Goal: Task Accomplishment & Management: Use online tool/utility

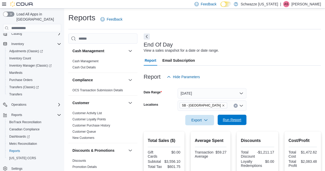
click at [231, 121] on span "Run Report" at bounding box center [232, 119] width 19 height 5
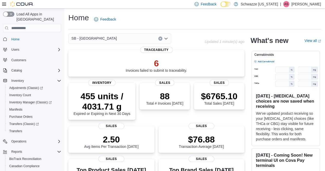
click at [4, 4] on icon at bounding box center [4, 4] width 4 height 4
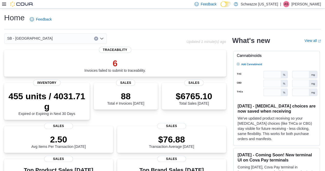
click at [4, 5] on icon at bounding box center [4, 4] width 4 height 4
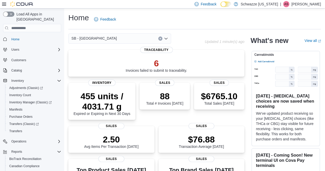
scroll to position [37, 0]
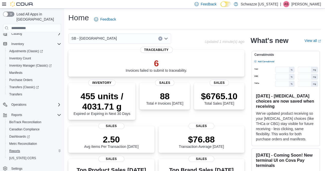
click at [17, 148] on span "Reports" at bounding box center [14, 151] width 11 height 6
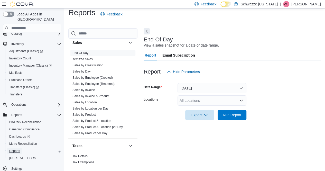
scroll to position [374, 0]
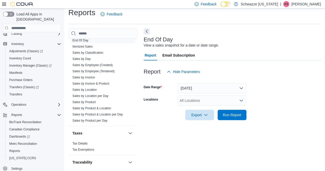
click at [199, 102] on div "All Locations" at bounding box center [212, 100] width 69 height 10
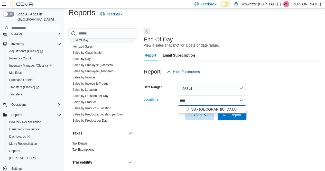
type input "****"
click at [205, 110] on span "SB - Longmont" at bounding box center [214, 109] width 46 height 5
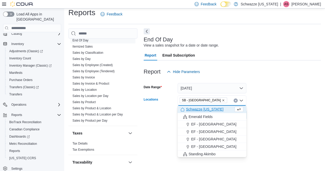
click at [277, 103] on form "Date Range Today Locations SB - Longmont Combo box. Selected. SB - Longmont. Pr…" at bounding box center [232, 98] width 177 height 43
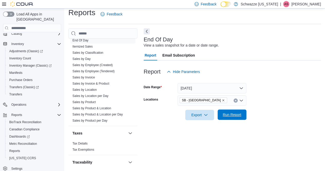
click at [232, 116] on span "Run Report" at bounding box center [232, 114] width 19 height 5
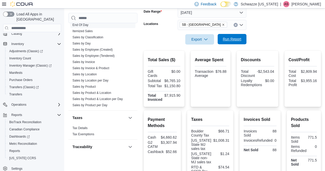
scroll to position [83, 0]
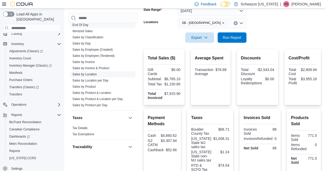
click at [100, 72] on span "Sales by Location" at bounding box center [102, 74] width 65 height 6
click at [88, 73] on link "Sales by Location" at bounding box center [85, 75] width 24 height 4
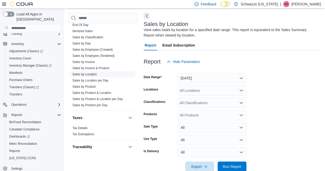
scroll to position [17, 0]
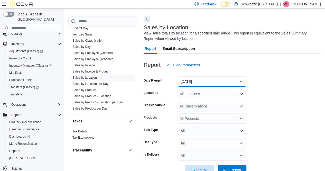
click at [207, 83] on button "Yesterday" at bounding box center [212, 81] width 69 height 10
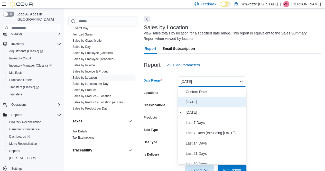
click at [196, 103] on span "Today" at bounding box center [215, 102] width 59 height 6
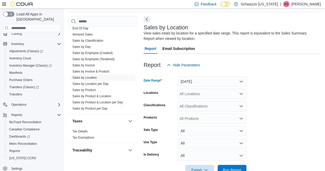
click at [206, 95] on div "All Locations" at bounding box center [212, 94] width 69 height 10
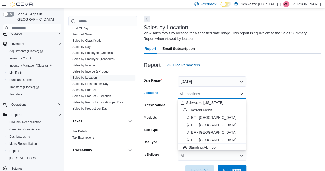
type input "*"
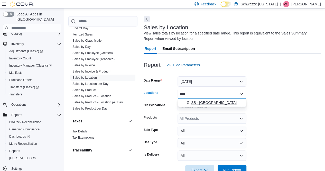
type input "****"
click at [205, 99] on button "SB - Longmont" at bounding box center [212, 102] width 69 height 7
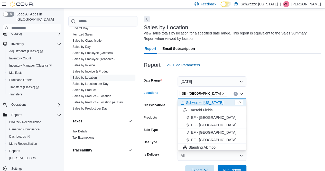
click at [291, 98] on form "Date Range Today Locations SB - Longmont Combo box. Selected. SB - Longmont. Pr…" at bounding box center [232, 122] width 177 height 105
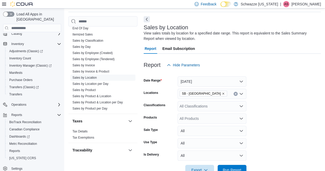
scroll to position [31, 0]
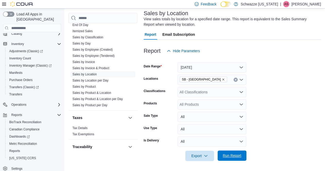
click at [231, 151] on span "Run Report" at bounding box center [232, 155] width 23 height 10
